Goal: Information Seeking & Learning: Check status

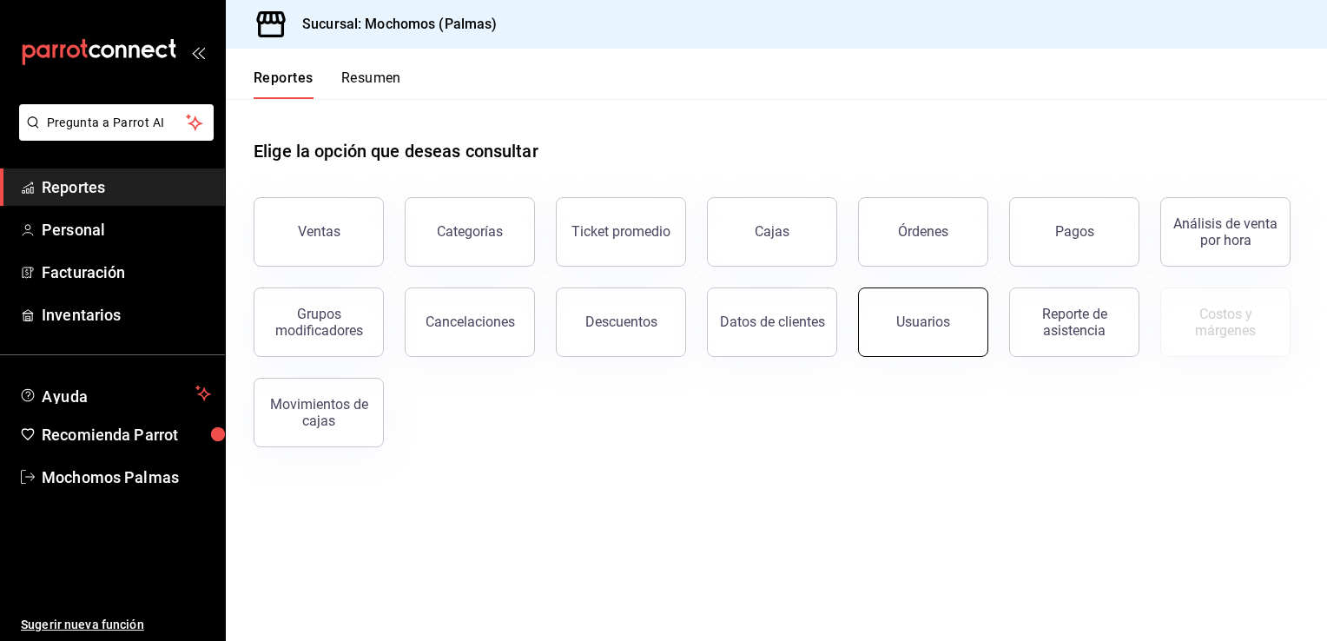
click at [908, 311] on button "Usuarios" at bounding box center [923, 321] width 130 height 69
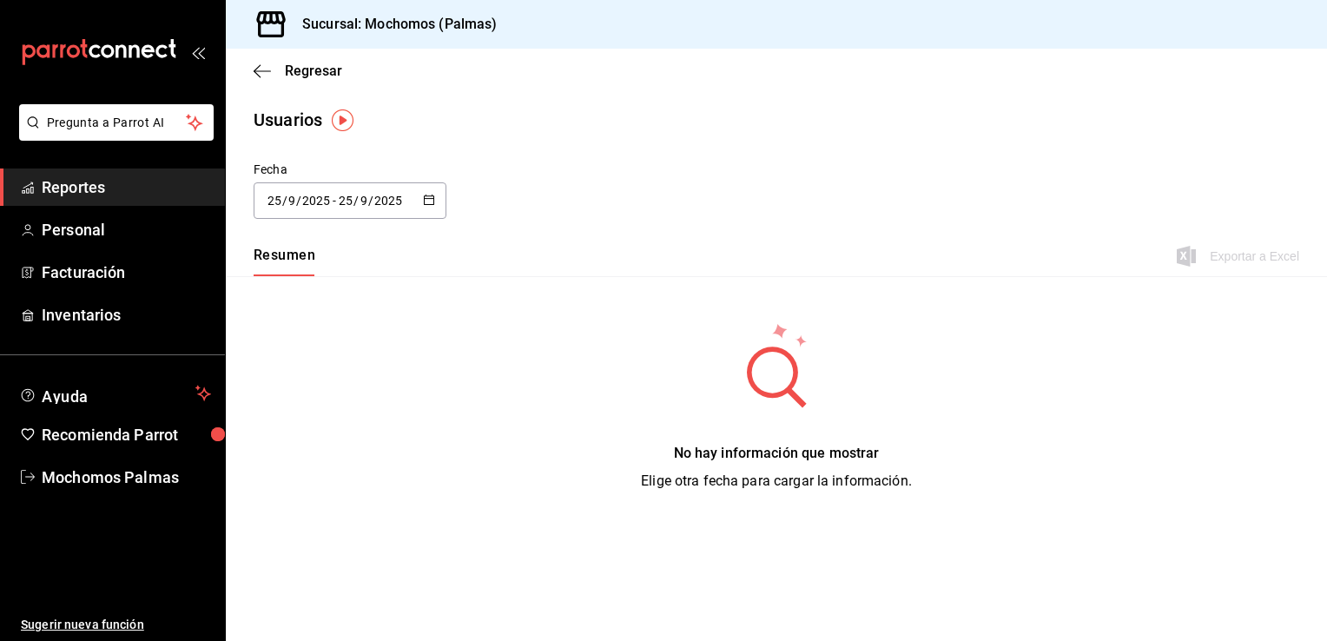
click at [423, 196] on icon "button" at bounding box center [429, 200] width 12 height 12
click at [330, 296] on li "Ayer" at bounding box center [336, 294] width 164 height 39
type input "[DATE]"
type input "24"
type input "[DATE]"
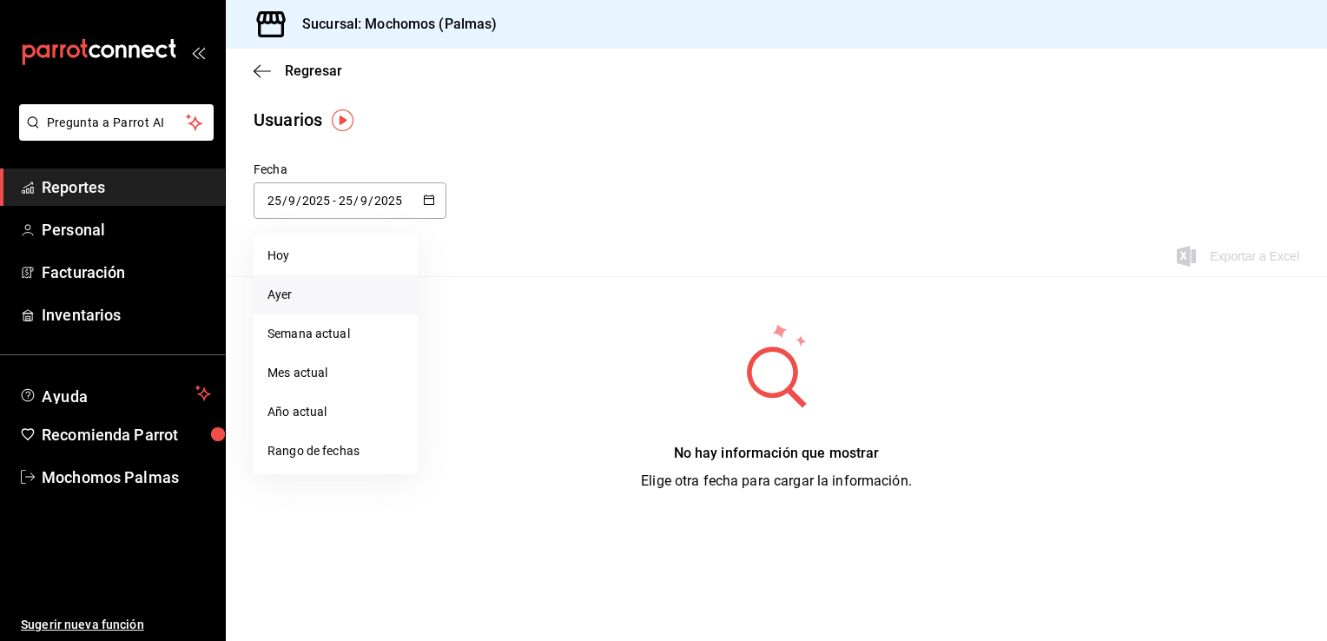
type input "24"
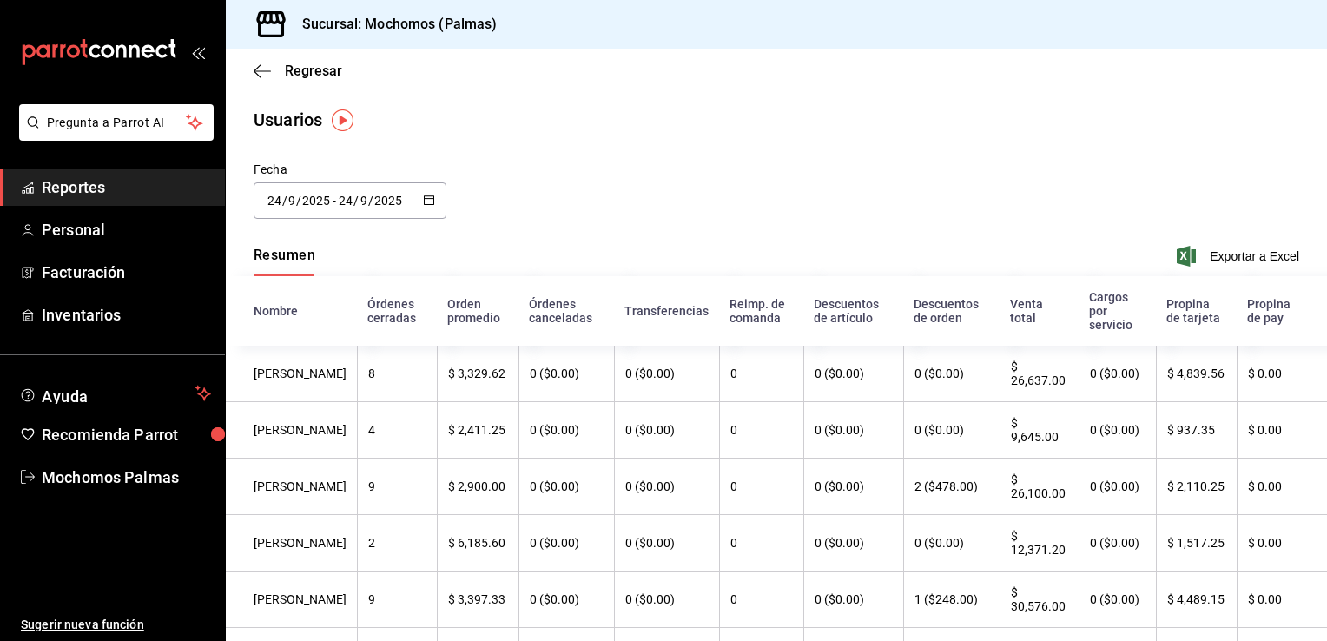
click at [424, 198] on \(Stroke\) "button" at bounding box center [429, 198] width 10 height 1
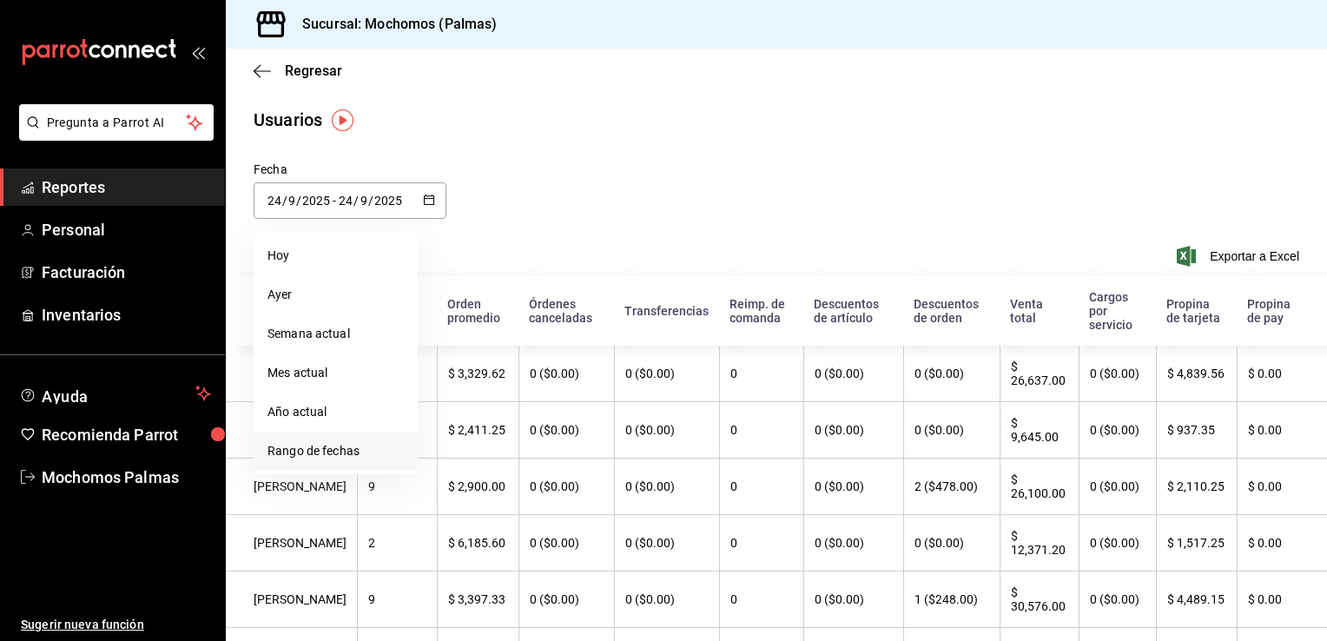
click at [344, 446] on li "Rango de fechas" at bounding box center [336, 451] width 164 height 39
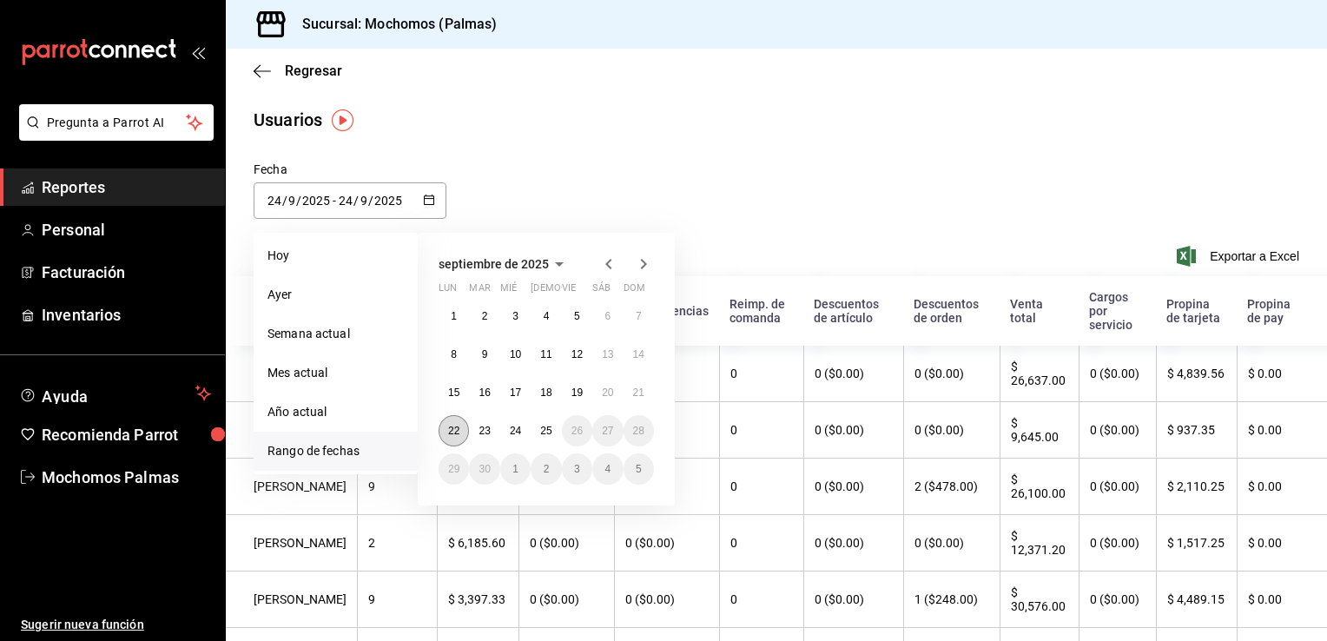
click at [452, 431] on abbr "22" at bounding box center [453, 431] width 11 height 12
click at [552, 426] on button "25" at bounding box center [546, 430] width 30 height 31
type input "[DATE]"
type input "22"
type input "[DATE]"
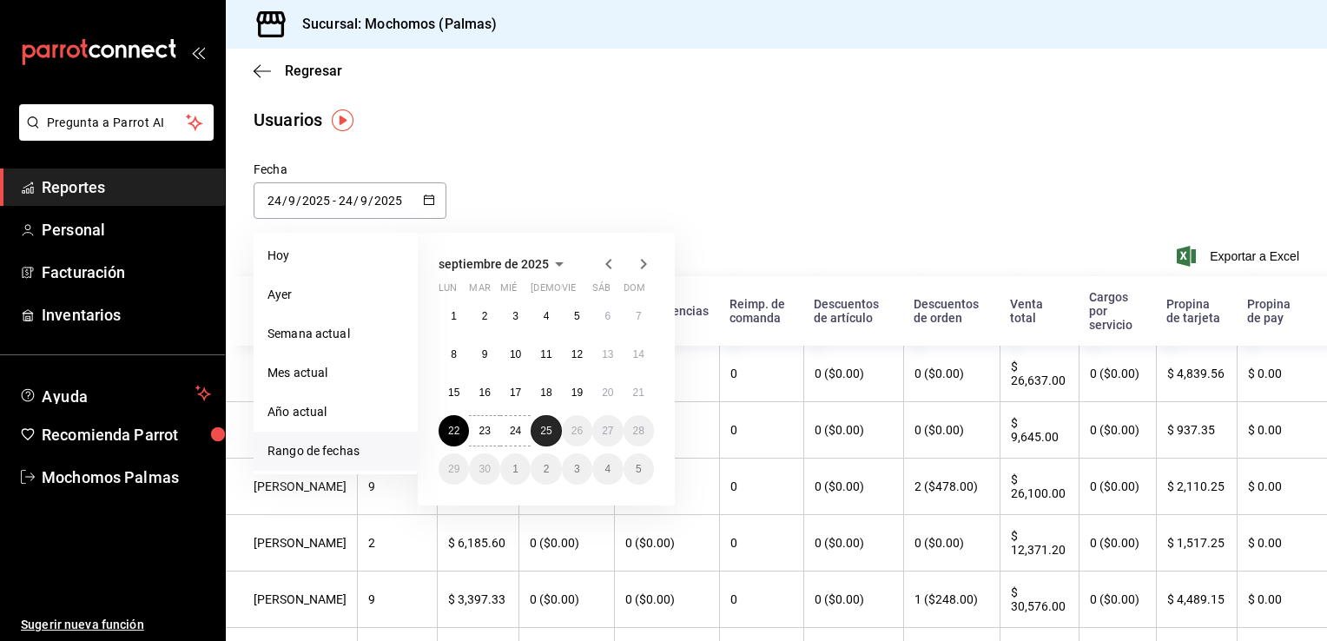
type input "25"
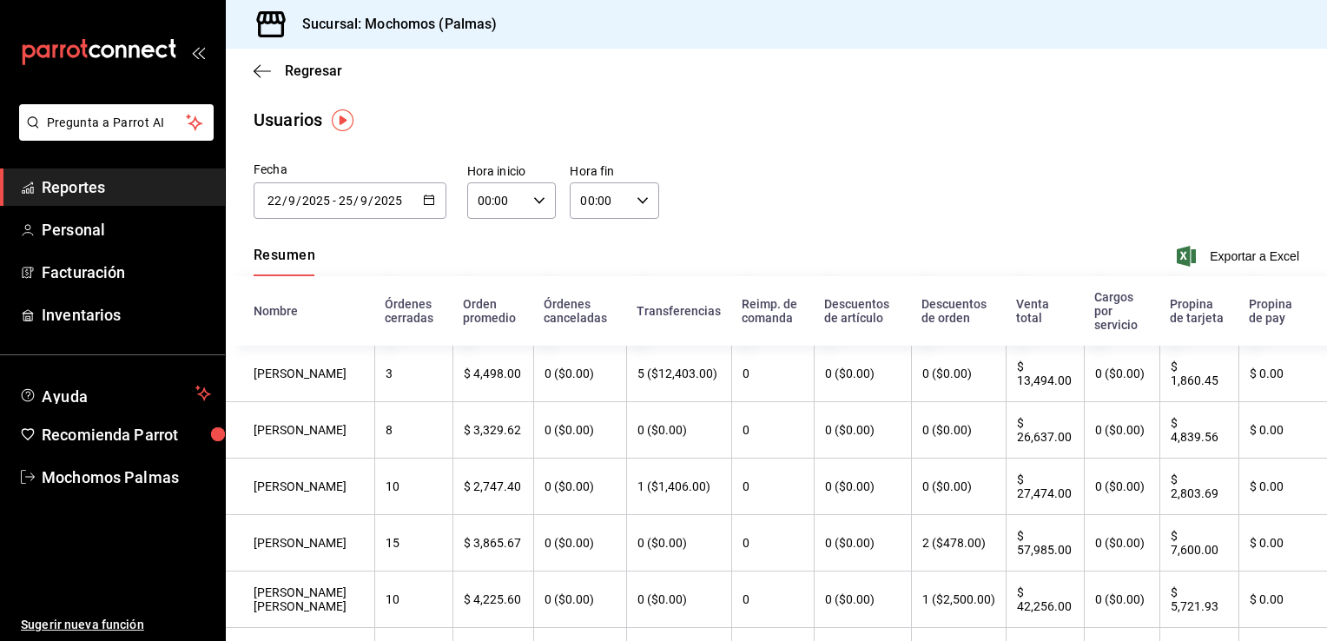
click at [424, 196] on icon "button" at bounding box center [429, 200] width 12 height 12
click at [538, 200] on \(Stroke\) "button" at bounding box center [539, 200] width 10 height 6
click at [492, 246] on span "00" at bounding box center [487, 245] width 17 height 14
click at [492, 246] on span "05" at bounding box center [490, 245] width 17 height 14
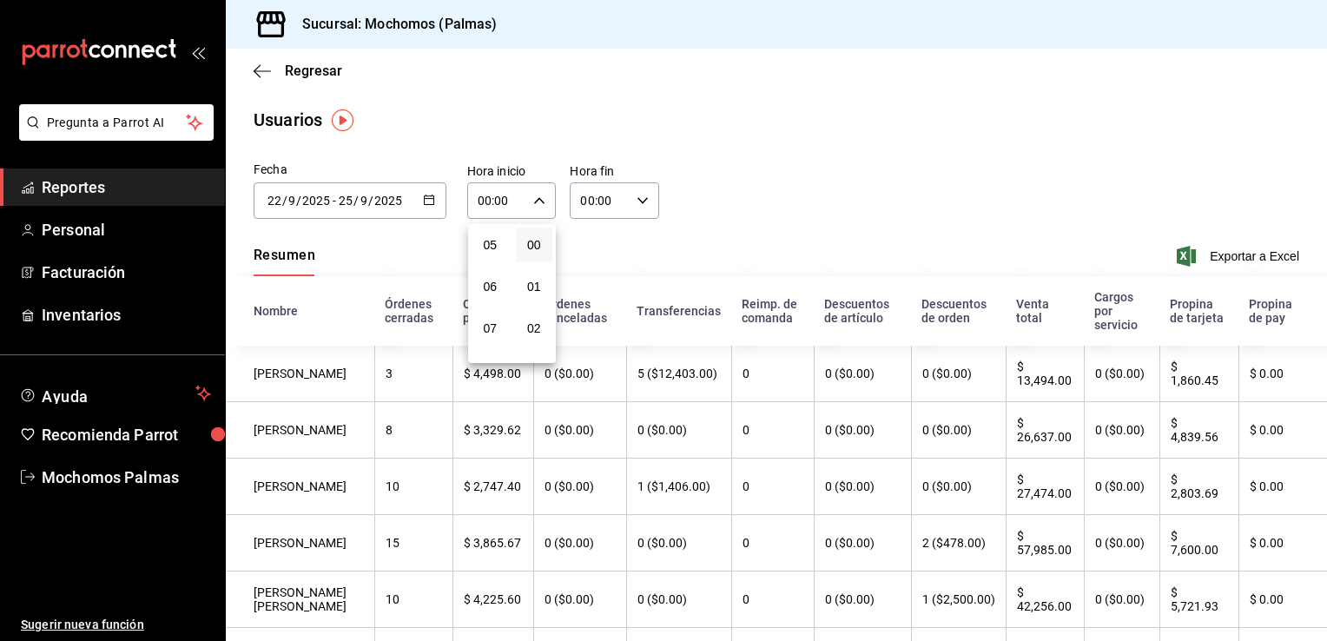
type input "05:00"
click at [639, 203] on div at bounding box center [663, 320] width 1327 height 641
click at [637, 200] on icon "button" at bounding box center [643, 201] width 12 height 12
click at [634, 245] on span "00" at bounding box center [632, 245] width 17 height 14
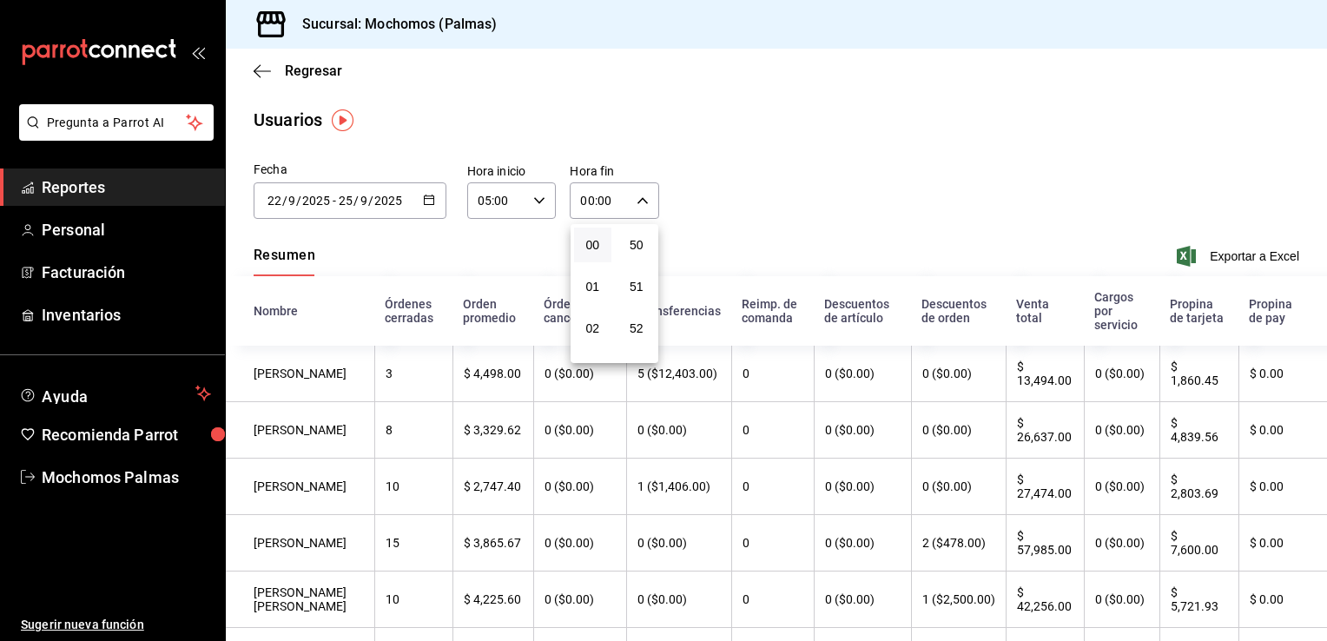
click at [693, 242] on div at bounding box center [663, 320] width 1327 height 641
click at [637, 206] on icon "button" at bounding box center [643, 201] width 12 height 12
click at [589, 294] on button "01" at bounding box center [588, 286] width 37 height 35
click at [598, 332] on span "02" at bounding box center [592, 328] width 17 height 14
type input "02:00"
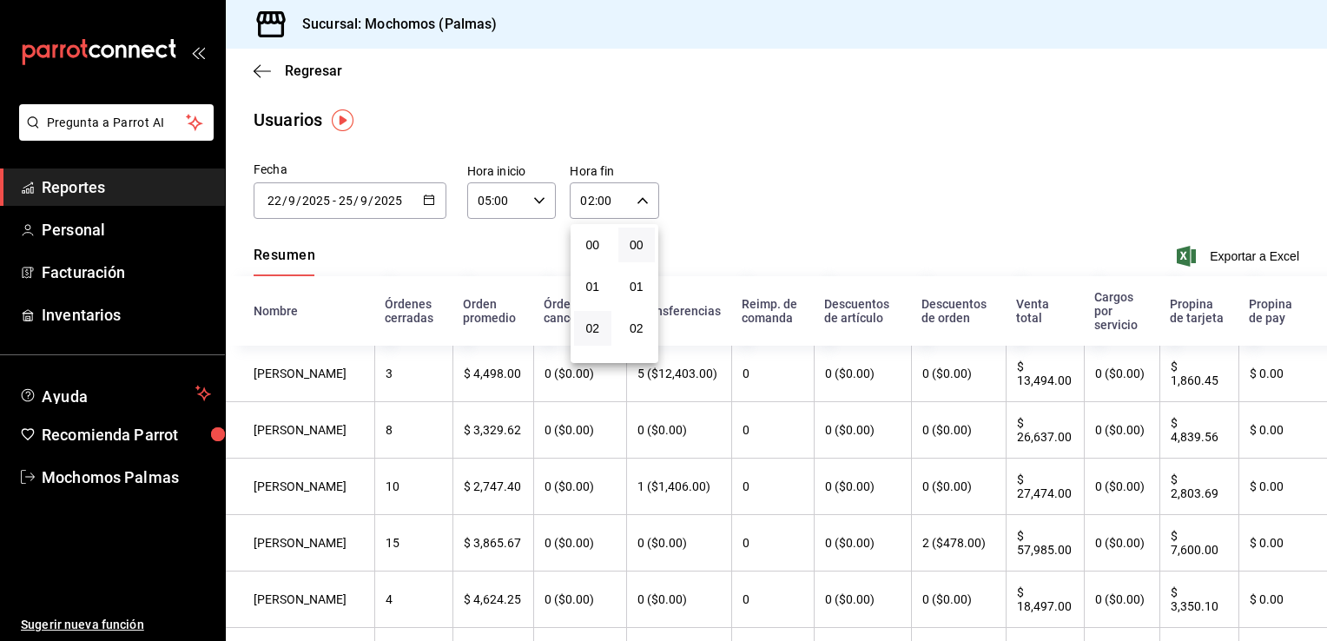
click at [690, 219] on div at bounding box center [663, 320] width 1327 height 641
click at [517, 194] on input "05:00" at bounding box center [497, 200] width 60 height 35
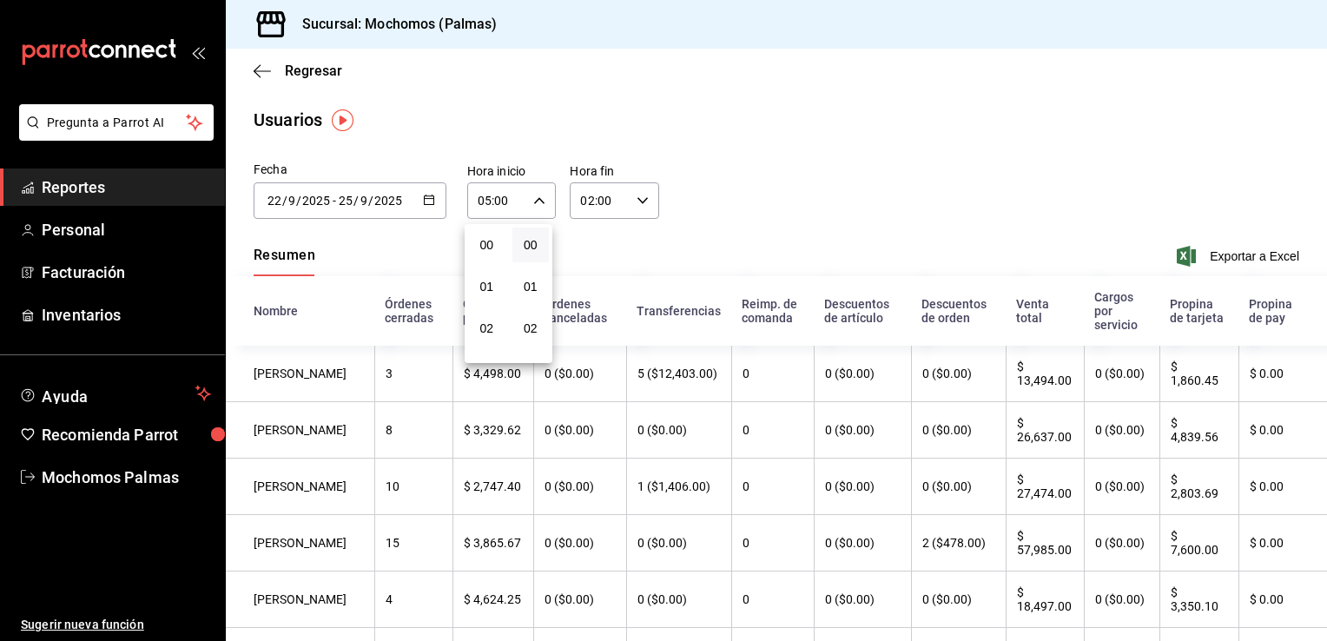
scroll to position [212, 0]
click at [484, 259] on button "05" at bounding box center [486, 241] width 37 height 35
click at [484, 253] on button "20" at bounding box center [490, 235] width 37 height 35
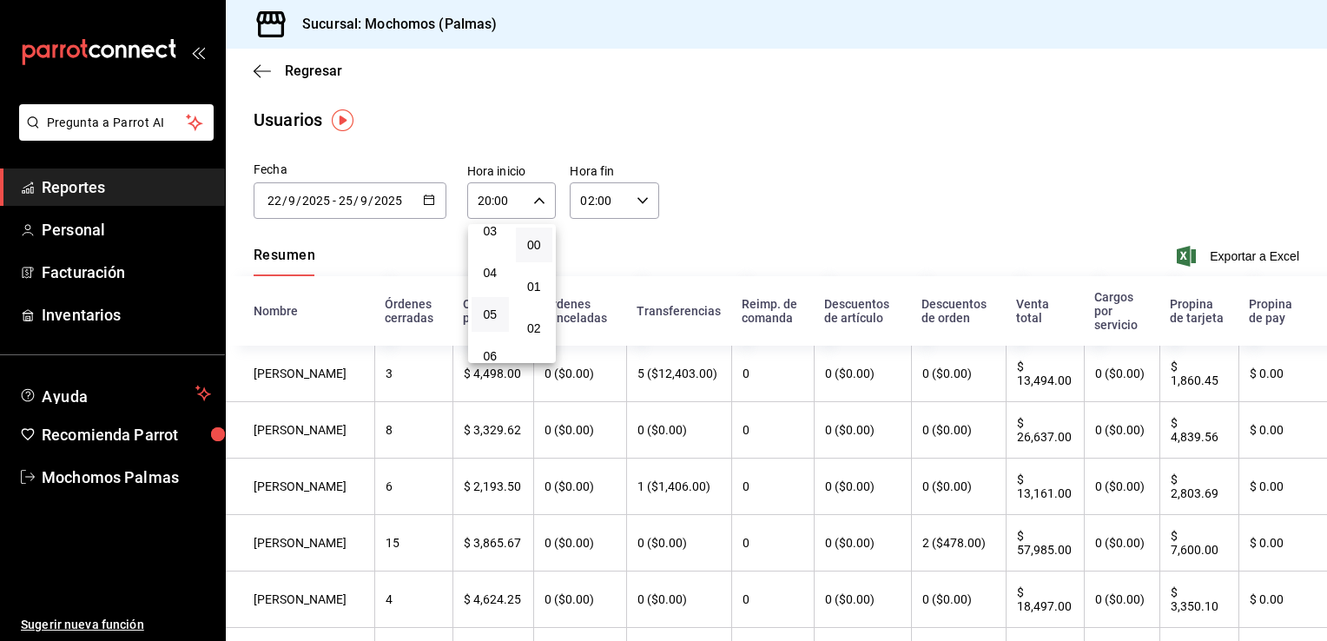
click at [493, 309] on button "05" at bounding box center [490, 314] width 37 height 35
type input "05:00"
click at [769, 221] on div at bounding box center [663, 320] width 1327 height 641
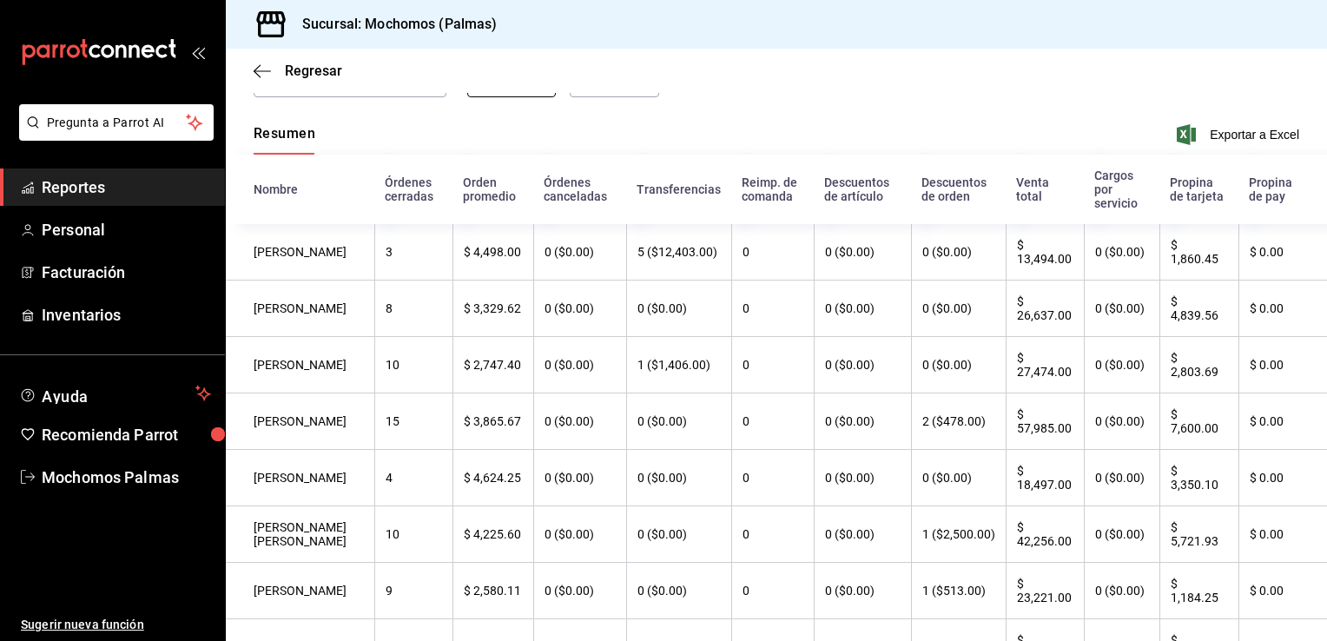
scroll to position [41, 0]
